Goal: Task Accomplishment & Management: Use online tool/utility

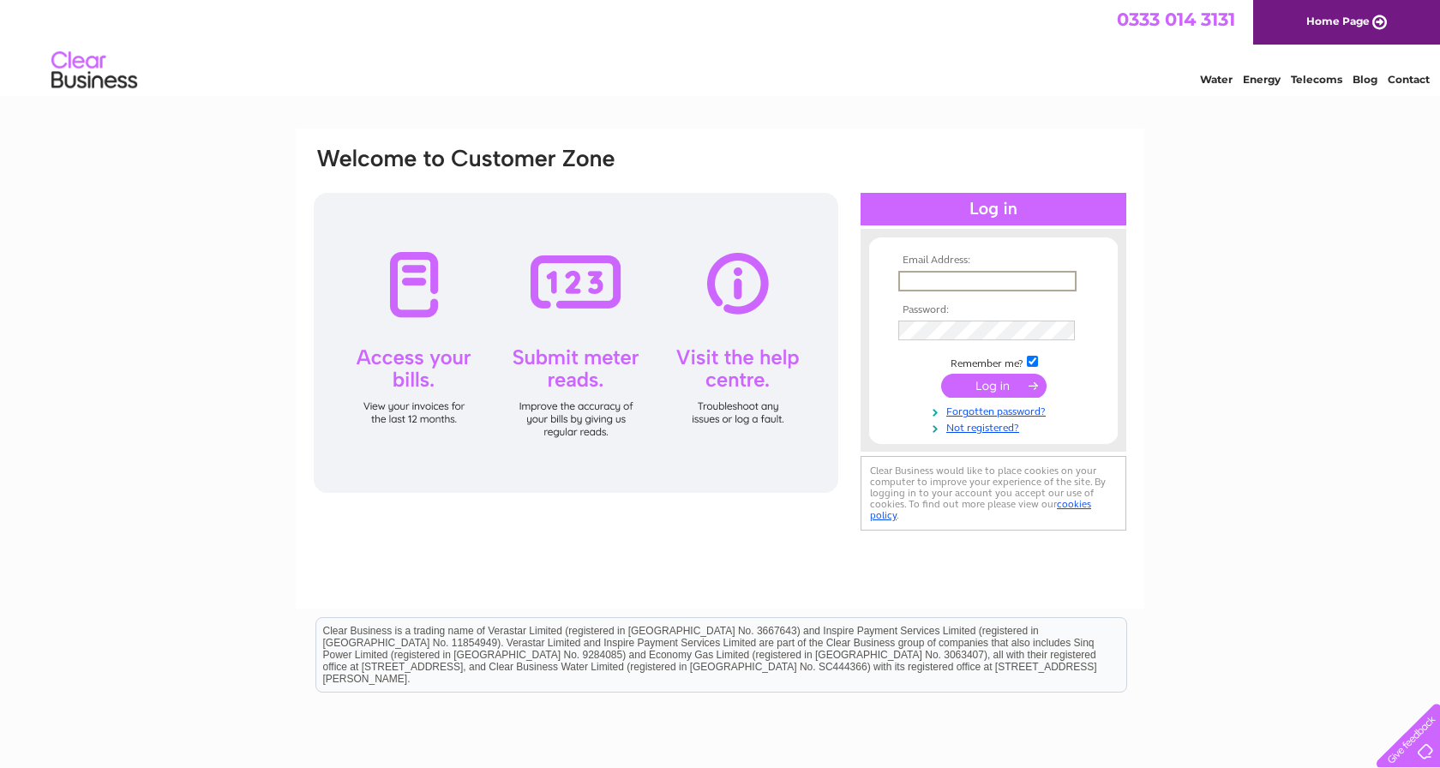
type input "[EMAIL_ADDRESS][DOMAIN_NAME]"
click at [993, 384] on input "submit" at bounding box center [993, 386] width 105 height 24
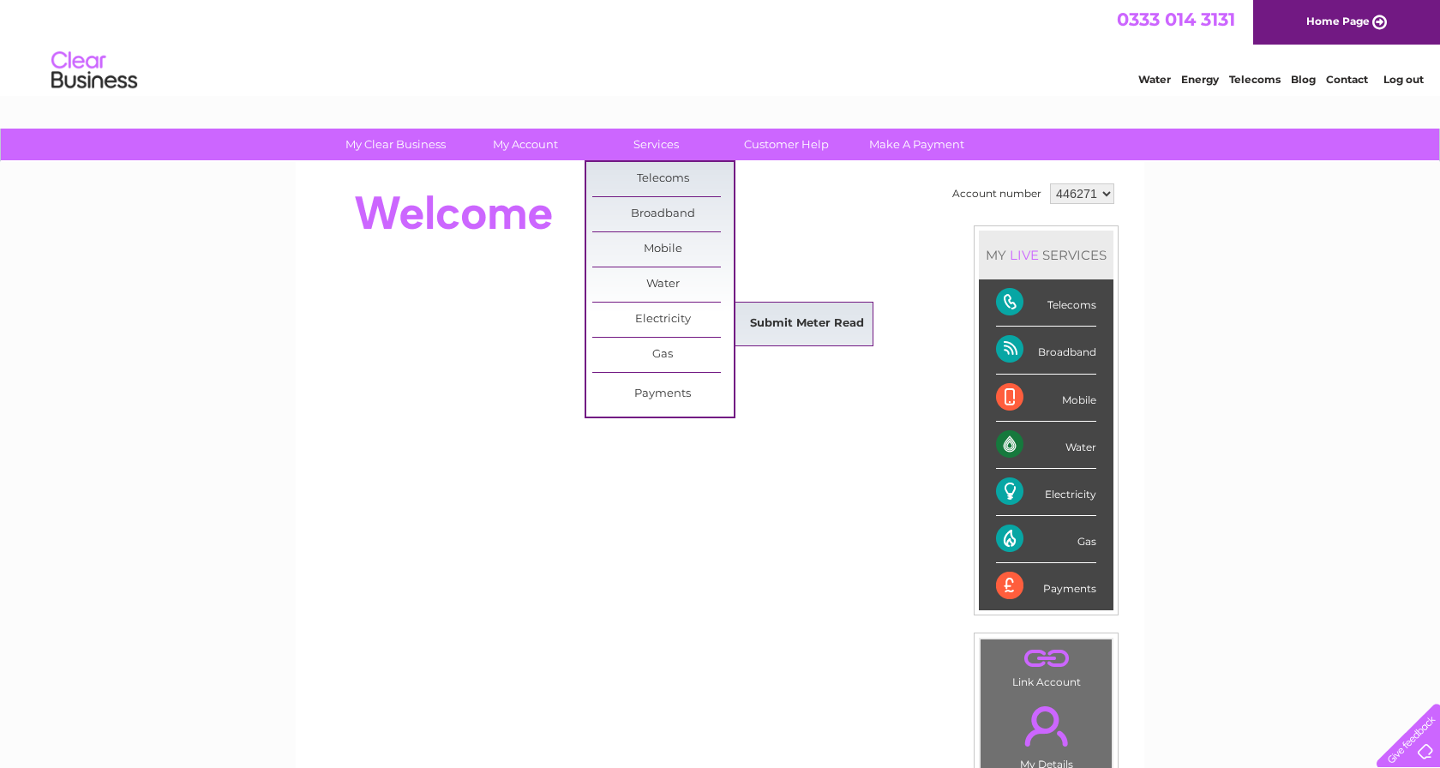
click at [784, 314] on link "Submit Meter Read" at bounding box center [806, 324] width 141 height 34
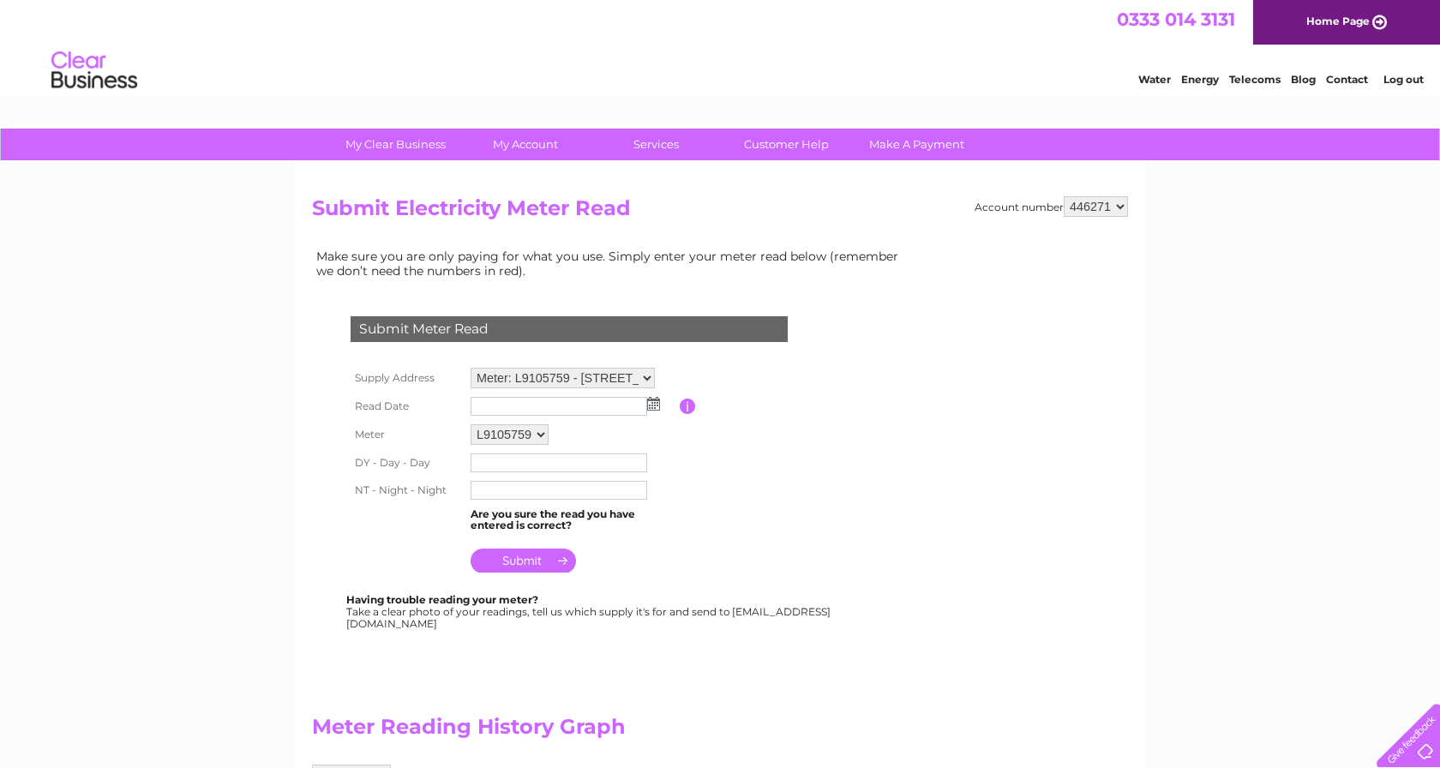
click at [651, 404] on img at bounding box center [653, 404] width 13 height 14
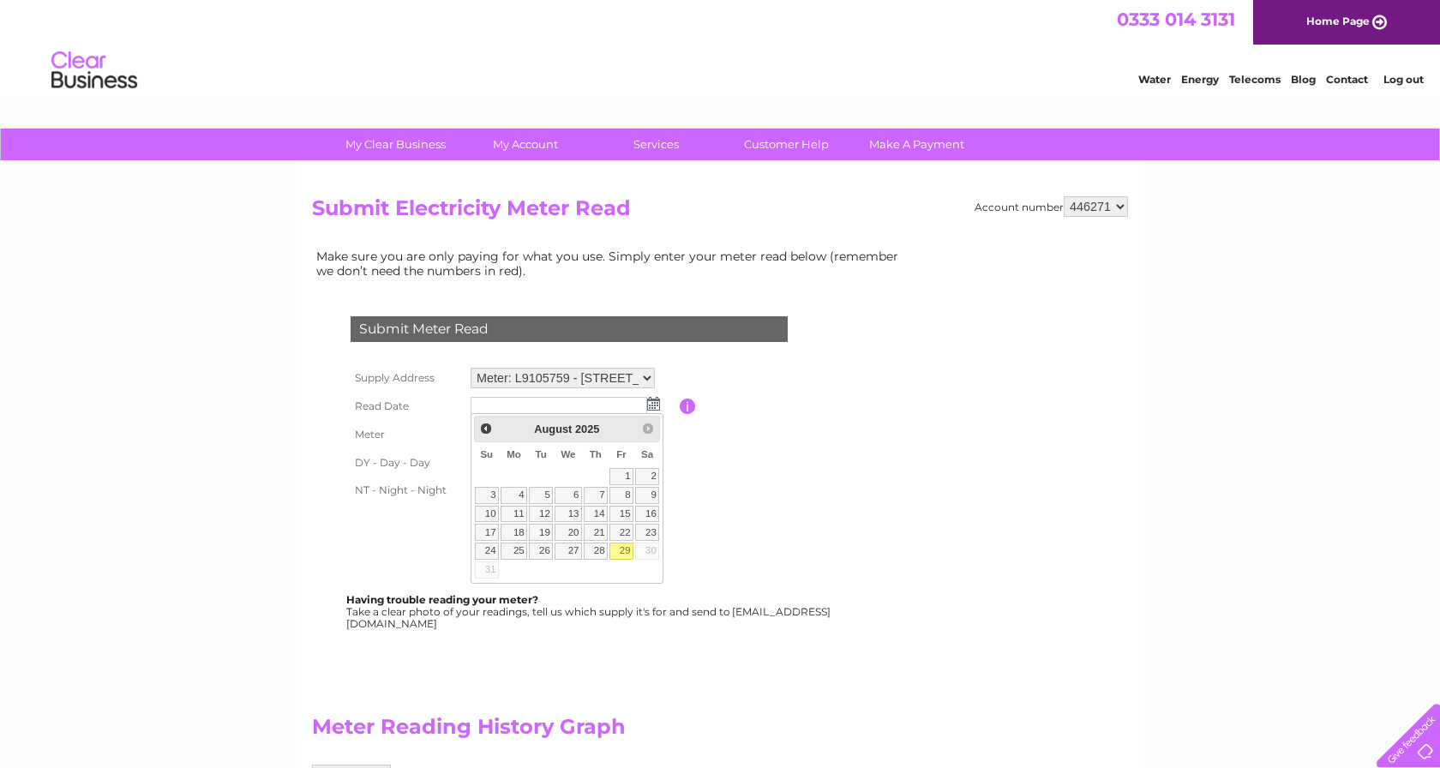
click at [619, 548] on link "29" at bounding box center [621, 550] width 24 height 17
type input "2025/08/29"
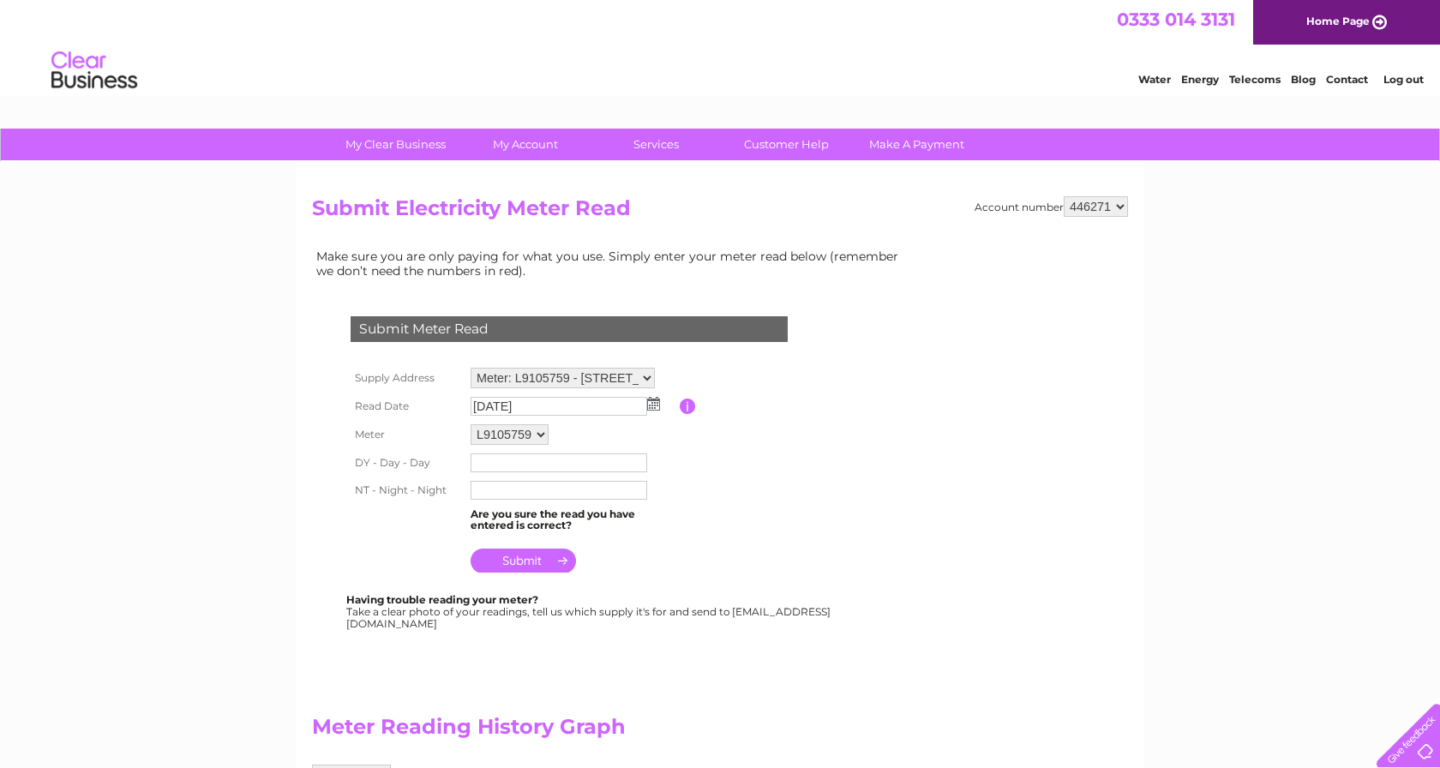
click at [494, 465] on input "text" at bounding box center [558, 462] width 177 height 19
type input "078595"
click at [503, 488] on input "text" at bounding box center [558, 491] width 177 height 19
type input "573871"
click at [524, 554] on input "submit" at bounding box center [522, 562] width 105 height 24
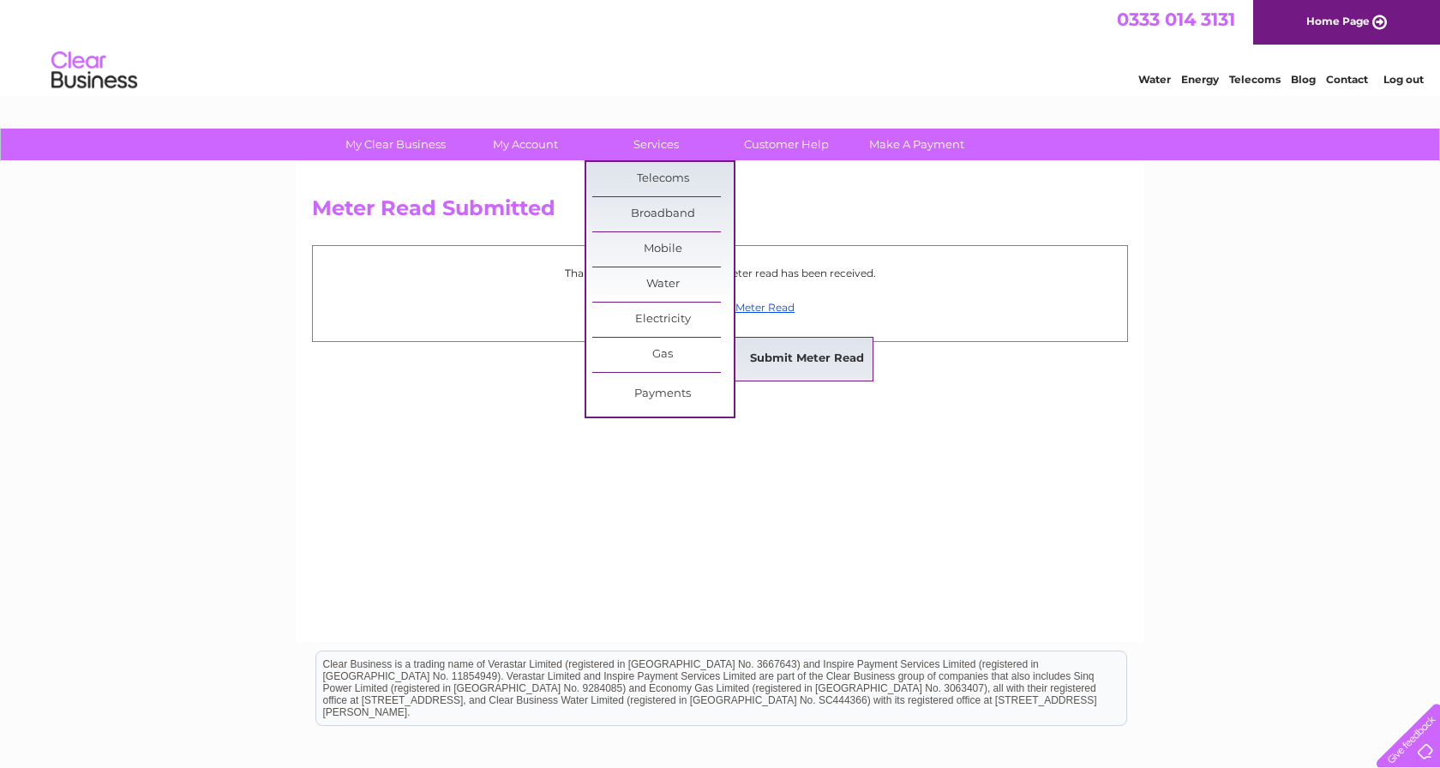
click at [766, 364] on link "Submit Meter Read" at bounding box center [806, 359] width 141 height 34
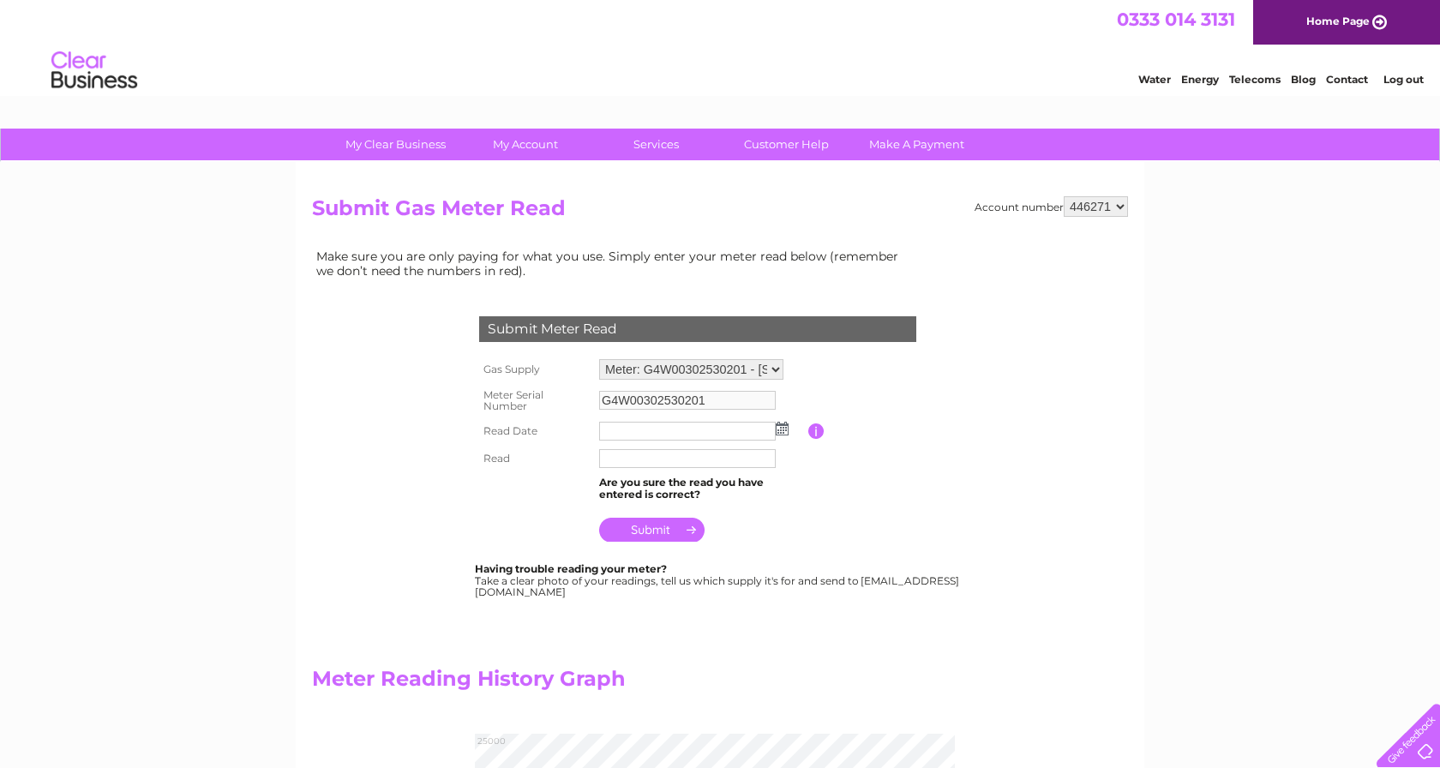
click at [783, 422] on img at bounding box center [782, 429] width 13 height 14
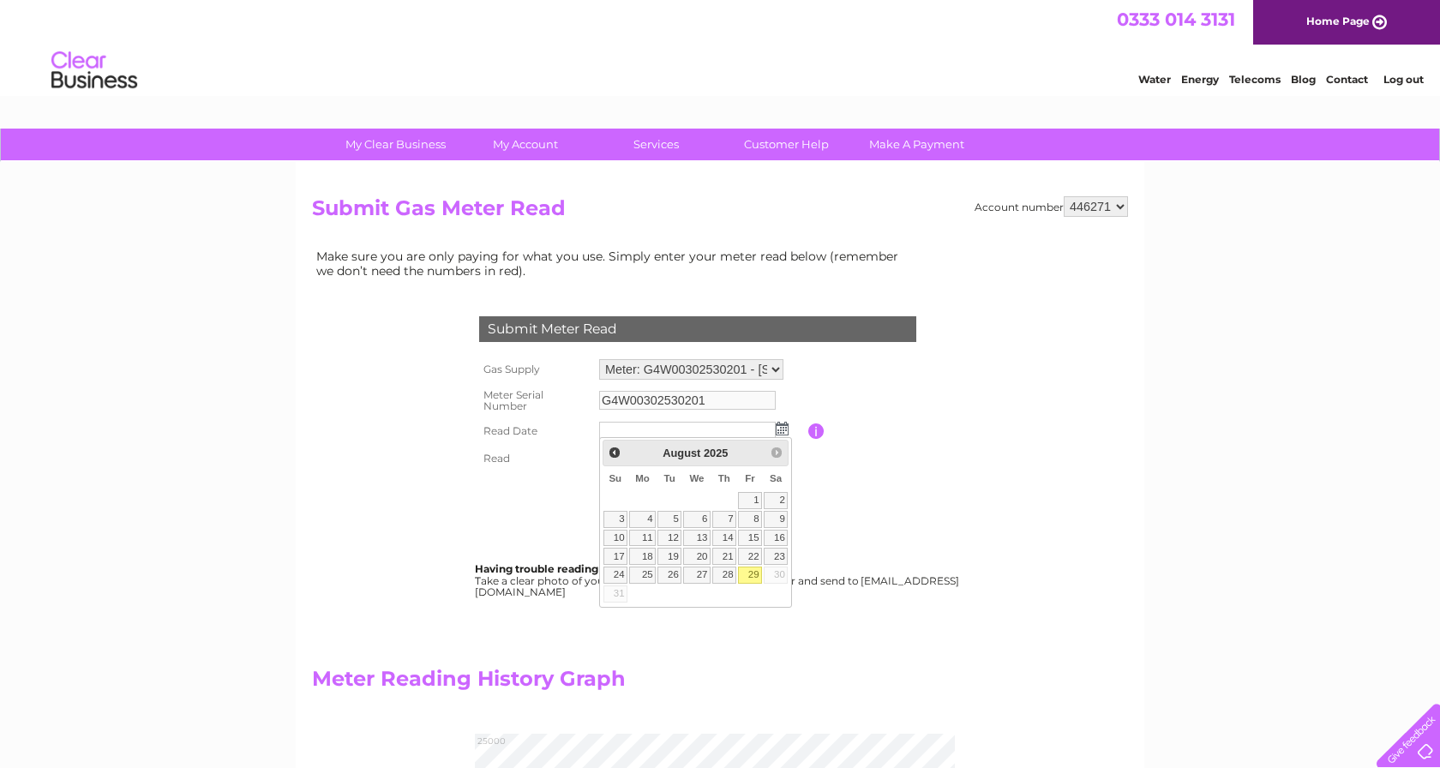
click at [748, 572] on link "29" at bounding box center [750, 574] width 24 height 17
type input "2025/08/29"
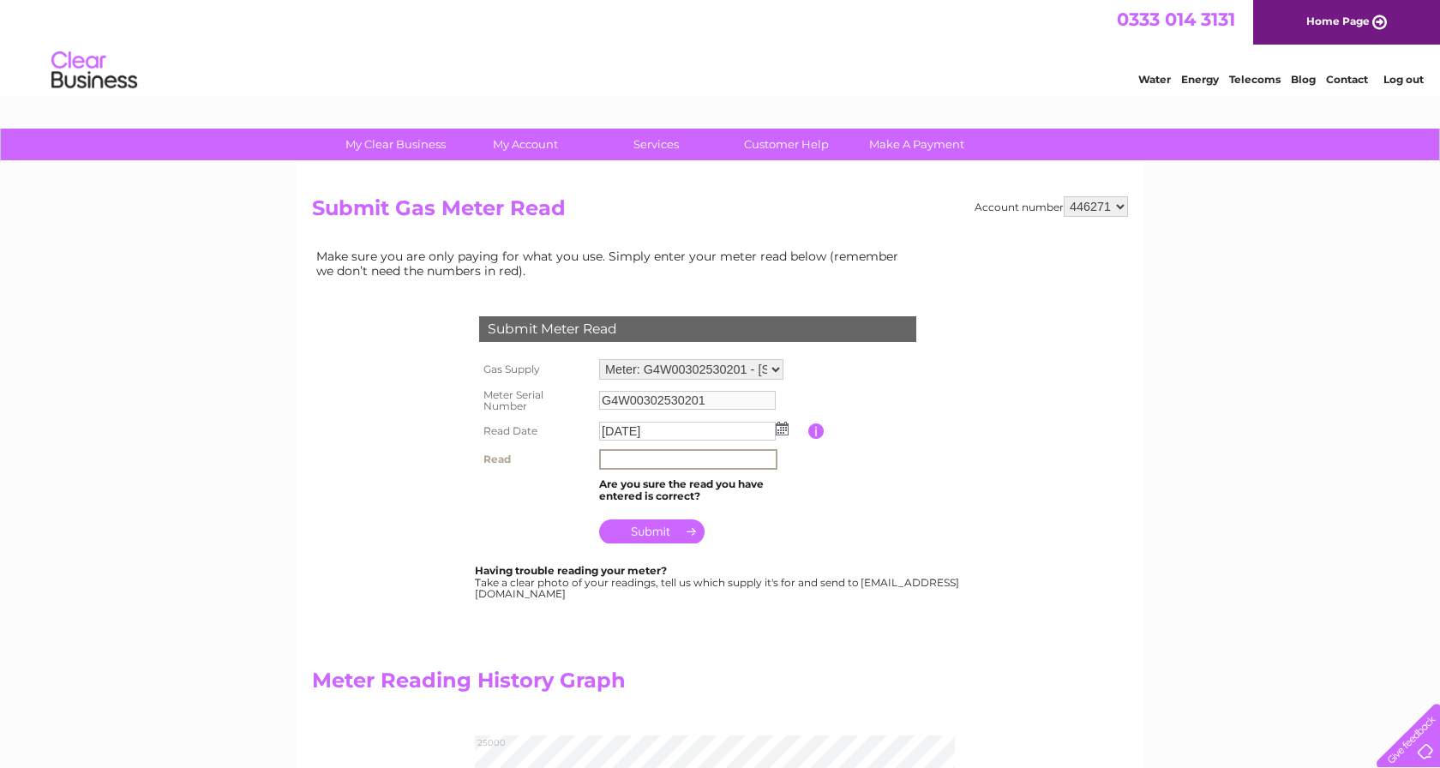
click at [614, 458] on input "text" at bounding box center [688, 459] width 178 height 21
type input "23030"
click at [656, 525] on input "submit" at bounding box center [651, 531] width 105 height 24
